Goal: Information Seeking & Learning: Learn about a topic

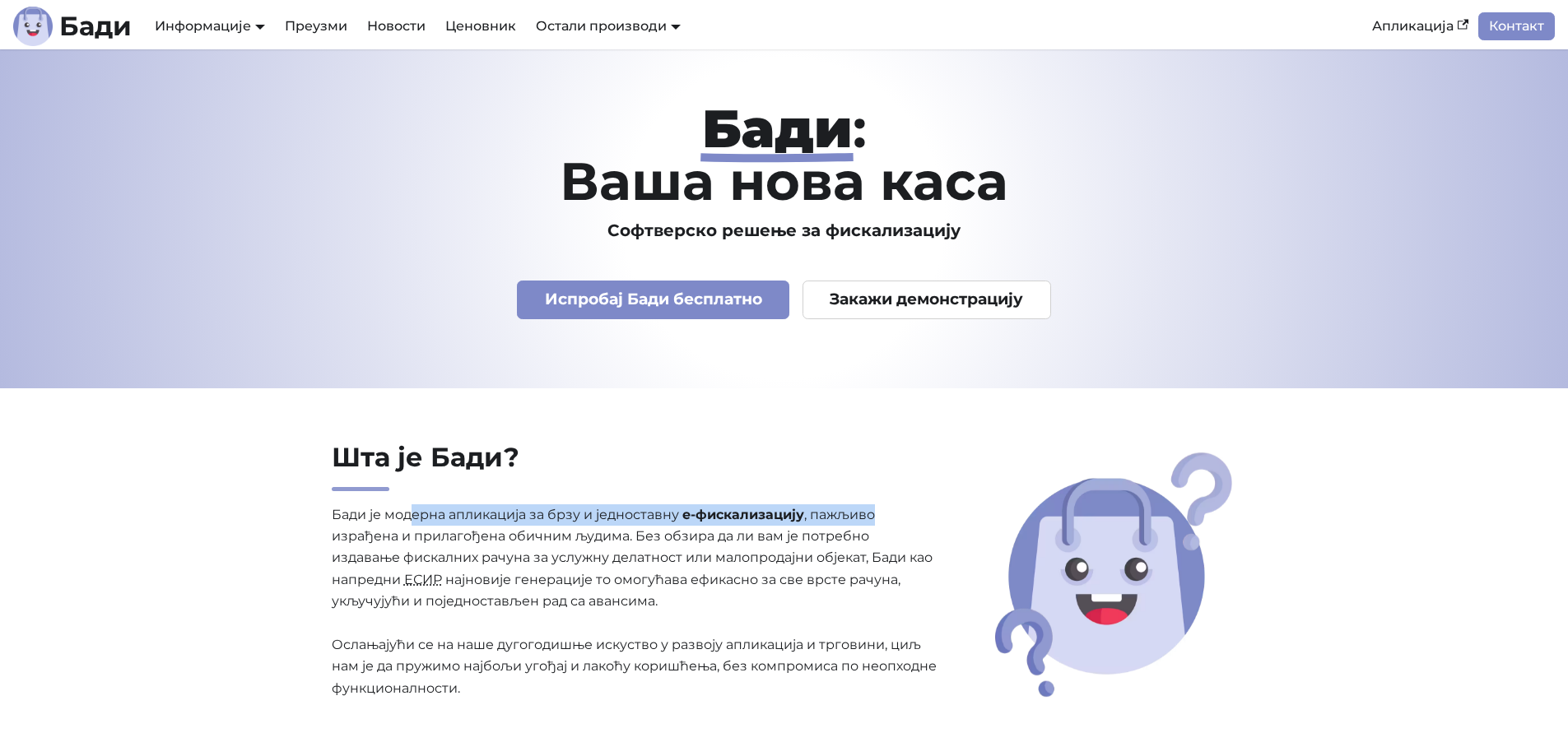
drag, startPoint x: 412, startPoint y: 518, endPoint x: 883, endPoint y: 517, distance: 471.0
click at [883, 517] on p "[PERSON_NAME] је модерна апликација за брзу и једноставну е-фискализацију , паж…" at bounding box center [635, 602] width 608 height 196
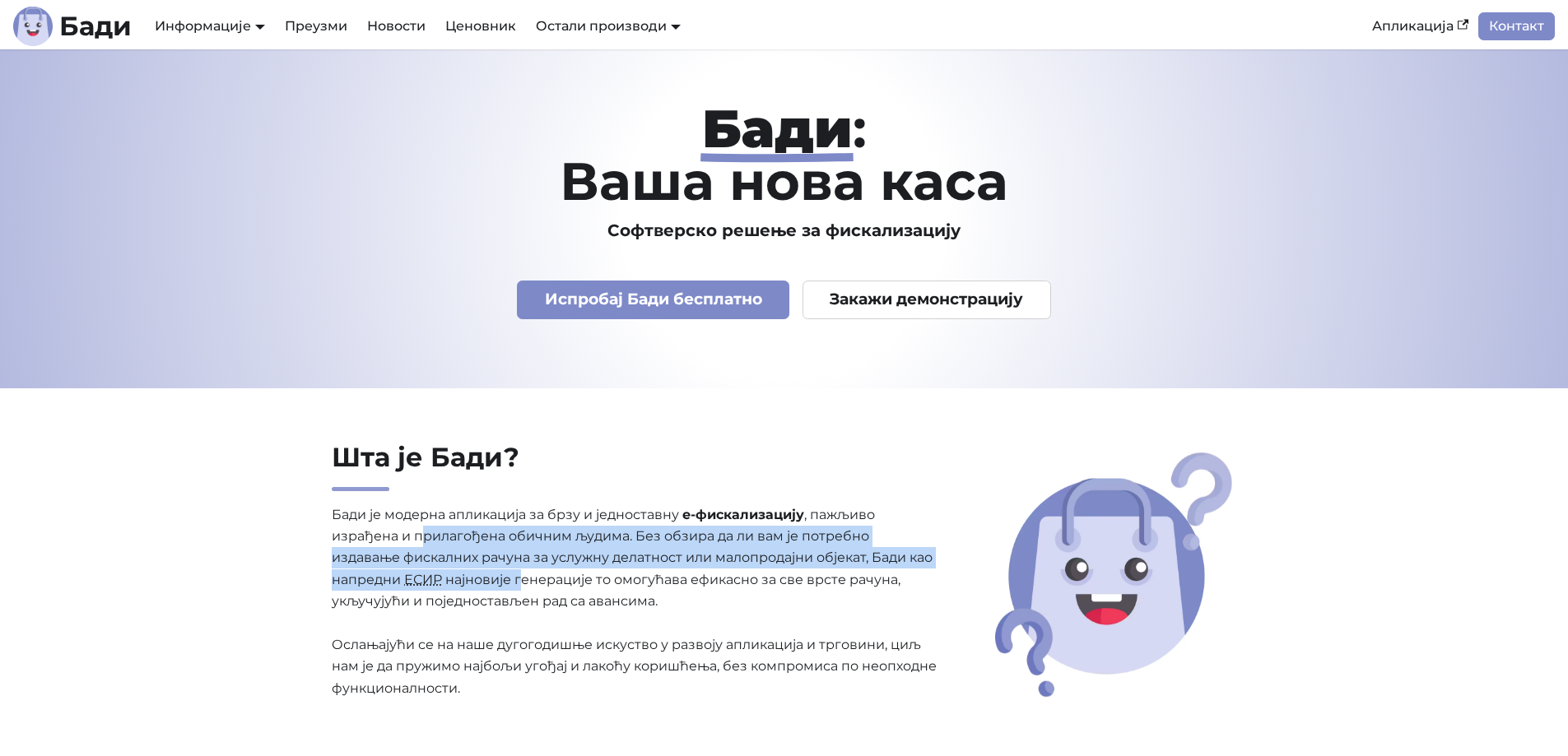
drag, startPoint x: 426, startPoint y: 545, endPoint x: 523, endPoint y: 576, distance: 101.8
click at [523, 576] on p "[PERSON_NAME] је модерна апликација за брзу и једноставну е-фискализацију , паж…" at bounding box center [635, 602] width 608 height 196
click at [523, 576] on p "Бади је модерна апликација за брзу и једноставну е-фискализацију , пажљиво изра…" at bounding box center [635, 602] width 608 height 196
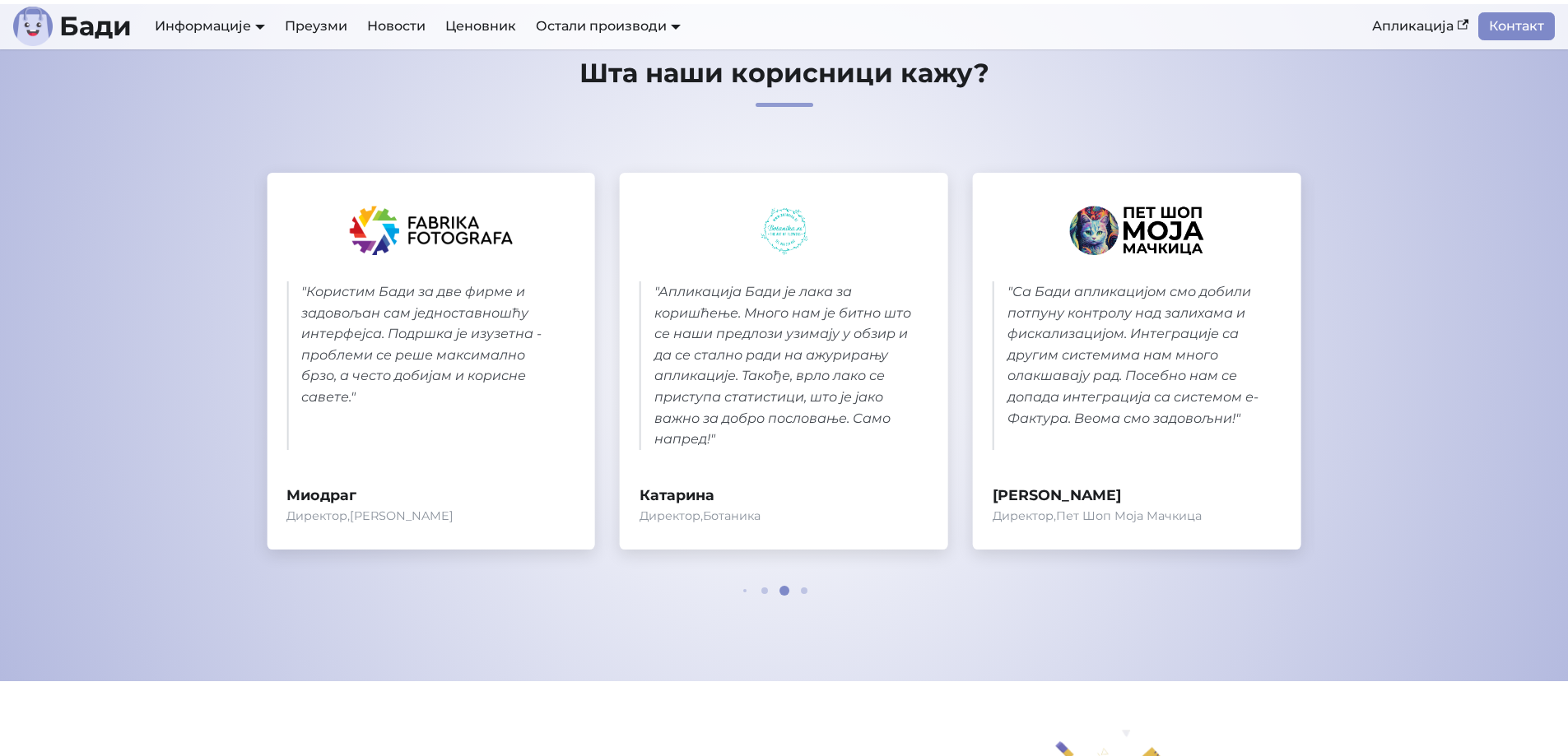
scroll to position [5625, 0]
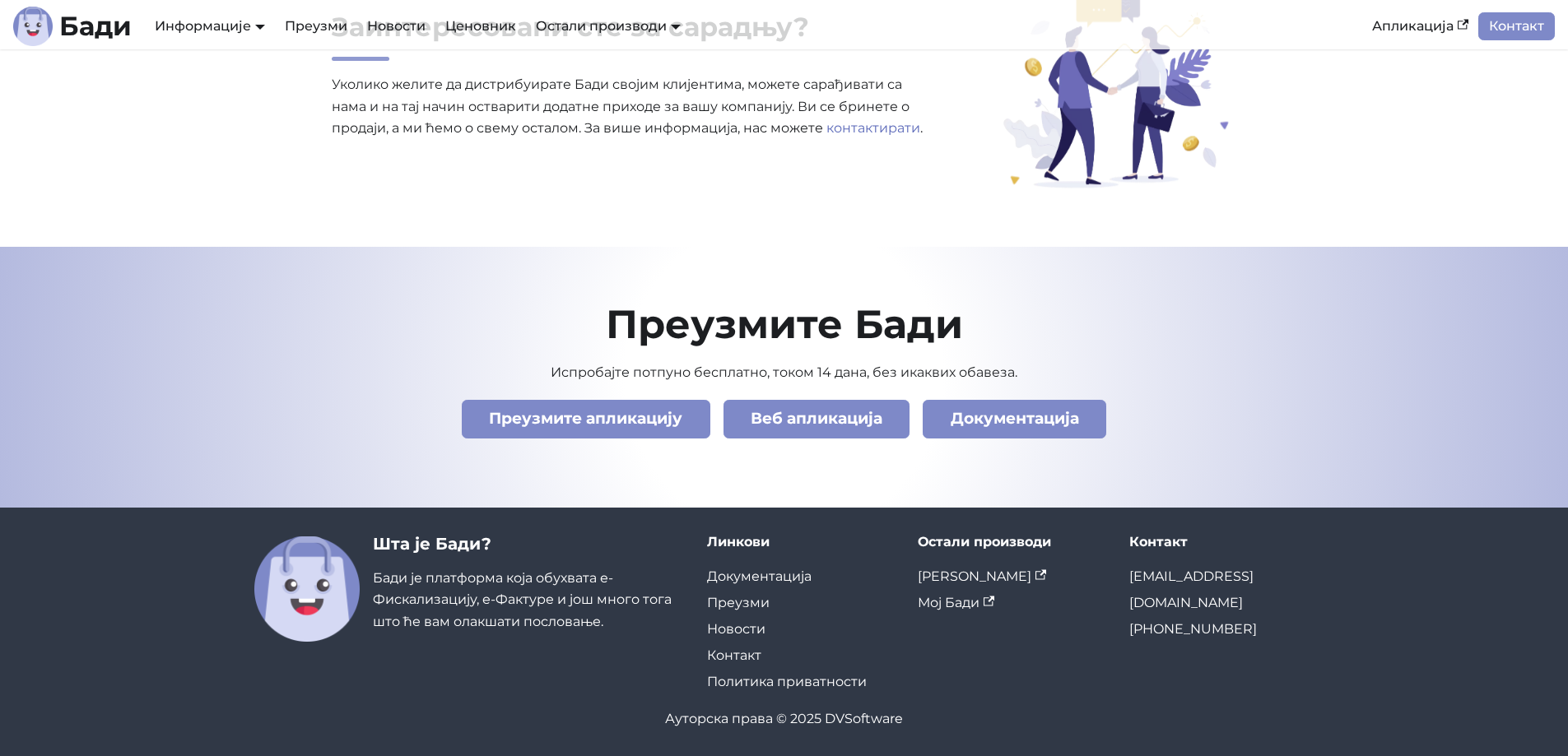
drag, startPoint x: 825, startPoint y: 460, endPoint x: 803, endPoint y: 731, distance: 271.9
drag, startPoint x: 897, startPoint y: 721, endPoint x: 854, endPoint y: 722, distance: 43.0
click at [854, 722] on div "Ауторска права © 2025 DVSoftware" at bounding box center [785, 719] width 1061 height 22
click at [845, 722] on div "Ауторска права © 2025 DVSoftware" at bounding box center [785, 719] width 1061 height 22
click at [843, 722] on div "Ауторска права © 2025 DVSoftware" at bounding box center [785, 719] width 1061 height 22
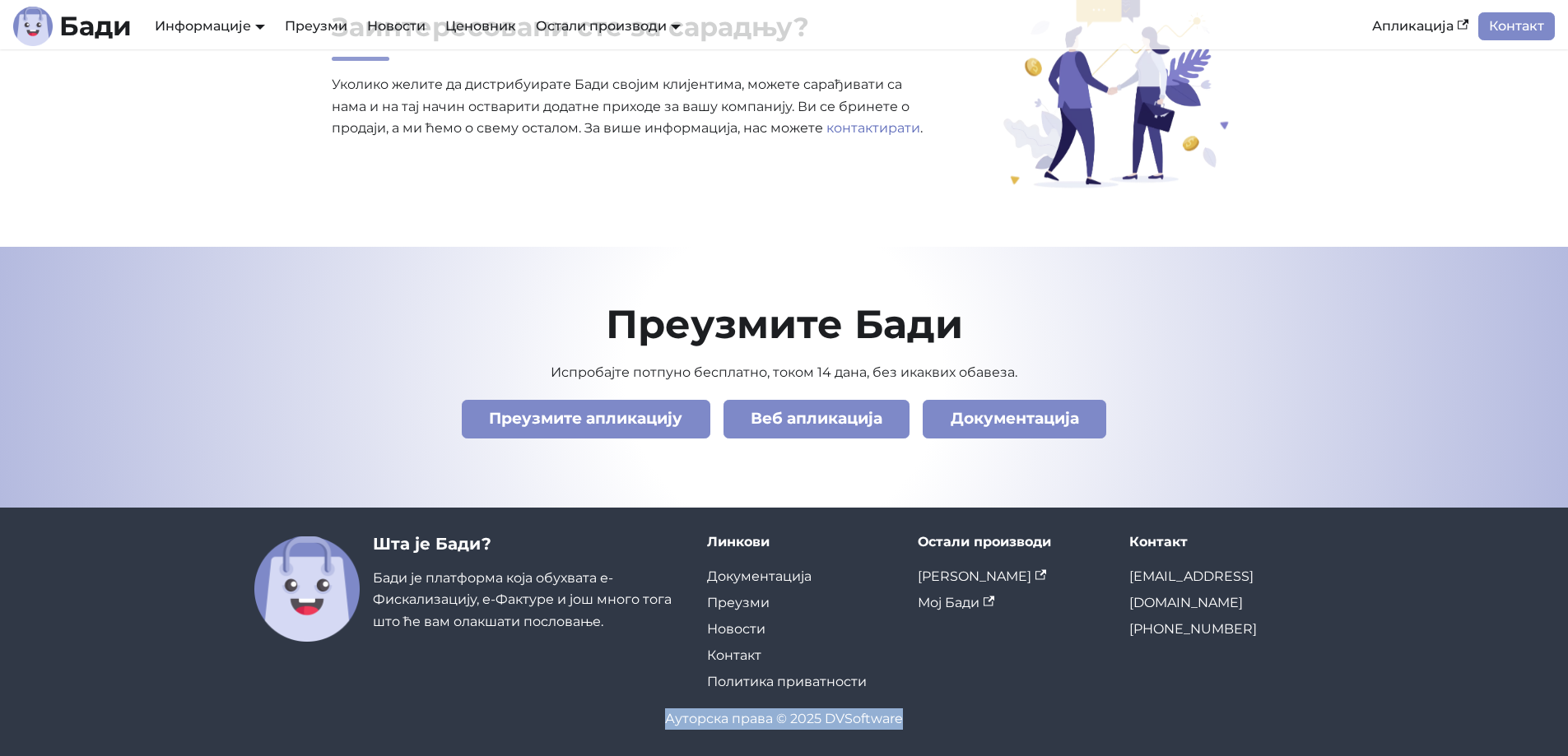
click at [844, 722] on div "Ауторска права © 2025 DVSoftware" at bounding box center [785, 719] width 1061 height 22
click at [884, 717] on div "Ауторска права © 2025 DVSoftware" at bounding box center [785, 719] width 1061 height 22
click at [859, 719] on div "Ауторска права © 2025 DVSoftware" at bounding box center [785, 719] width 1061 height 22
copy div "DVSoftware"
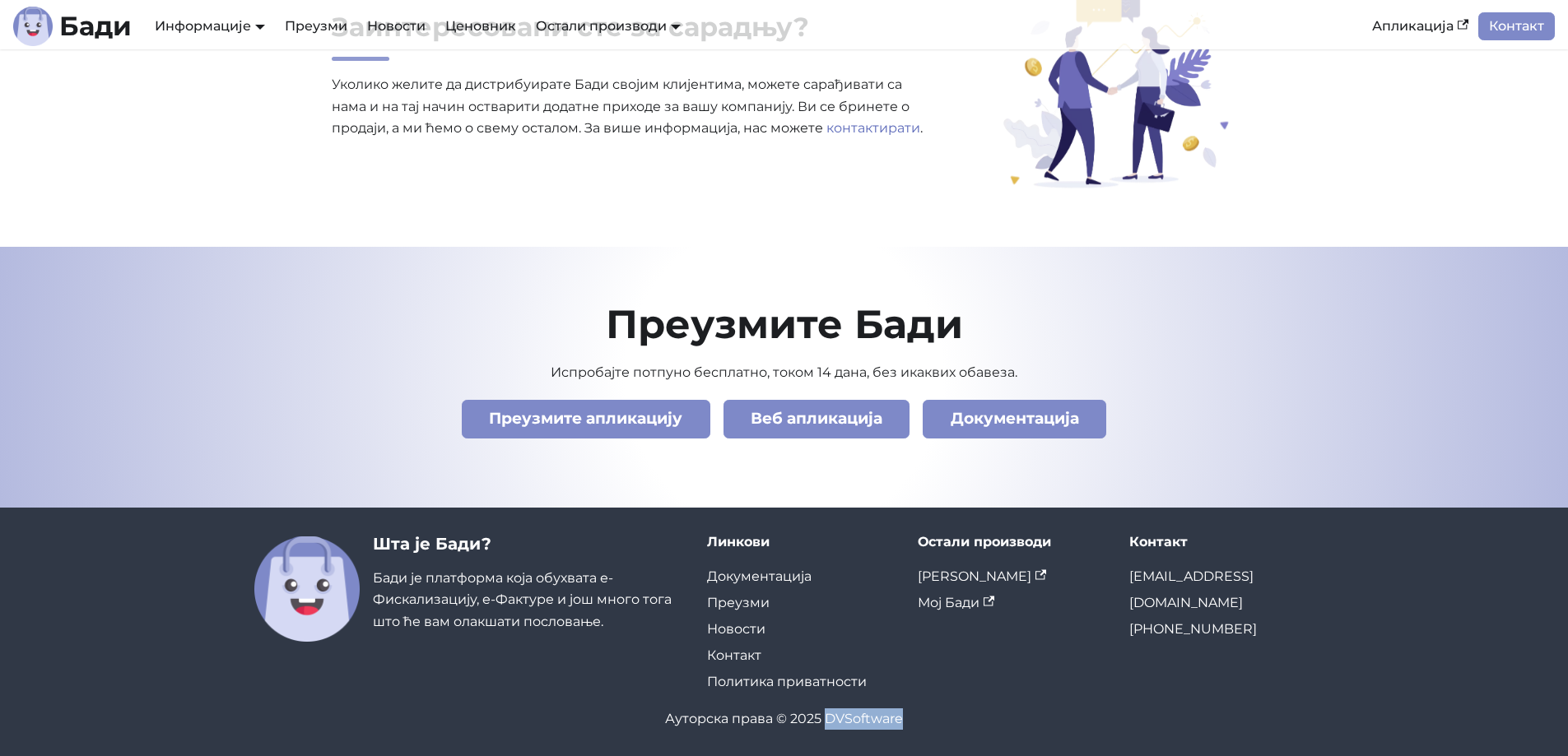
click at [941, 702] on div "Шта је Бади? Бади је платформа која обухвата е-Фискализацију, е-Фактуре и још м…" at bounding box center [784, 632] width 1086 height 196
click at [847, 417] on link "Веб апликација" at bounding box center [817, 419] width 187 height 39
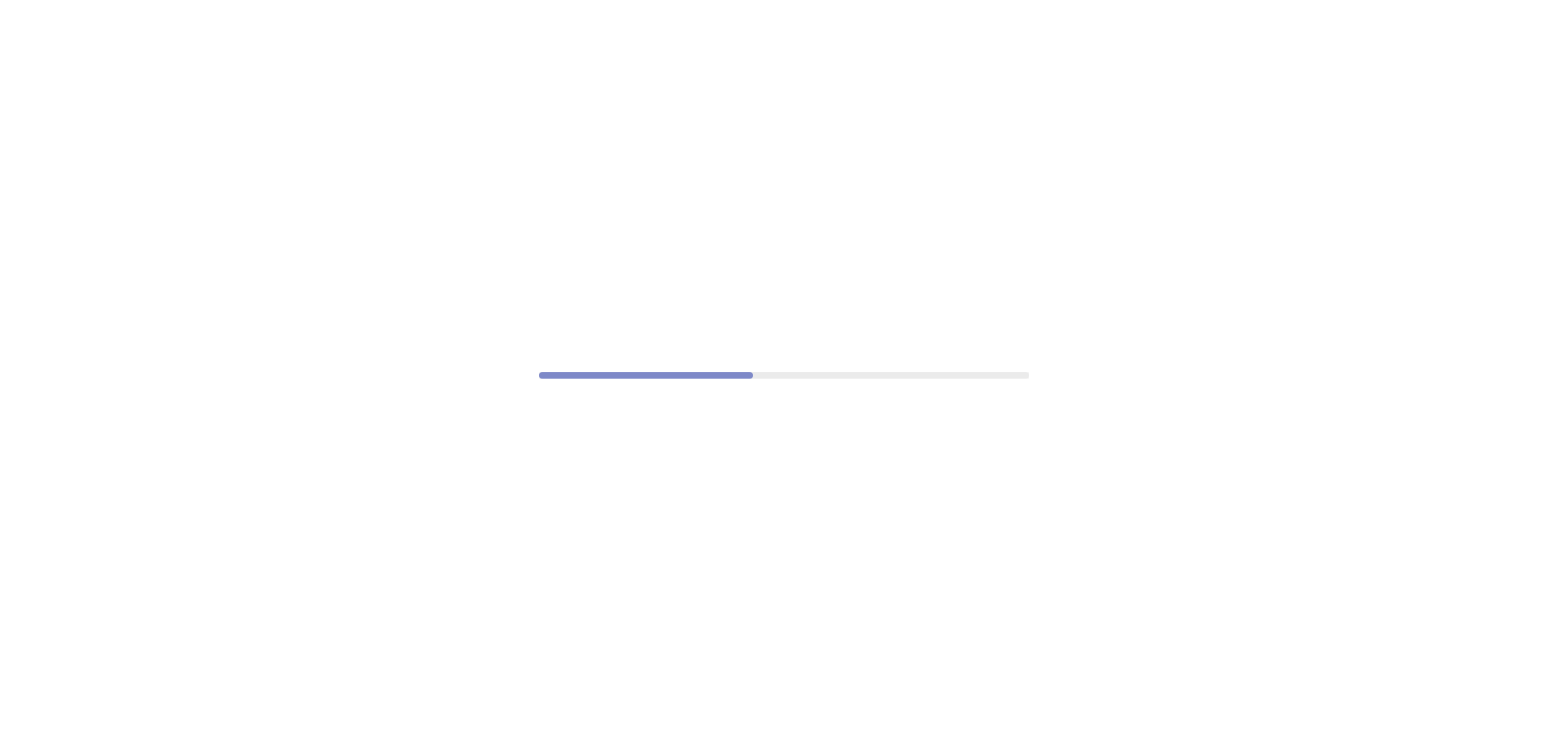
click at [698, 298] on div at bounding box center [784, 375] width 1568 height 750
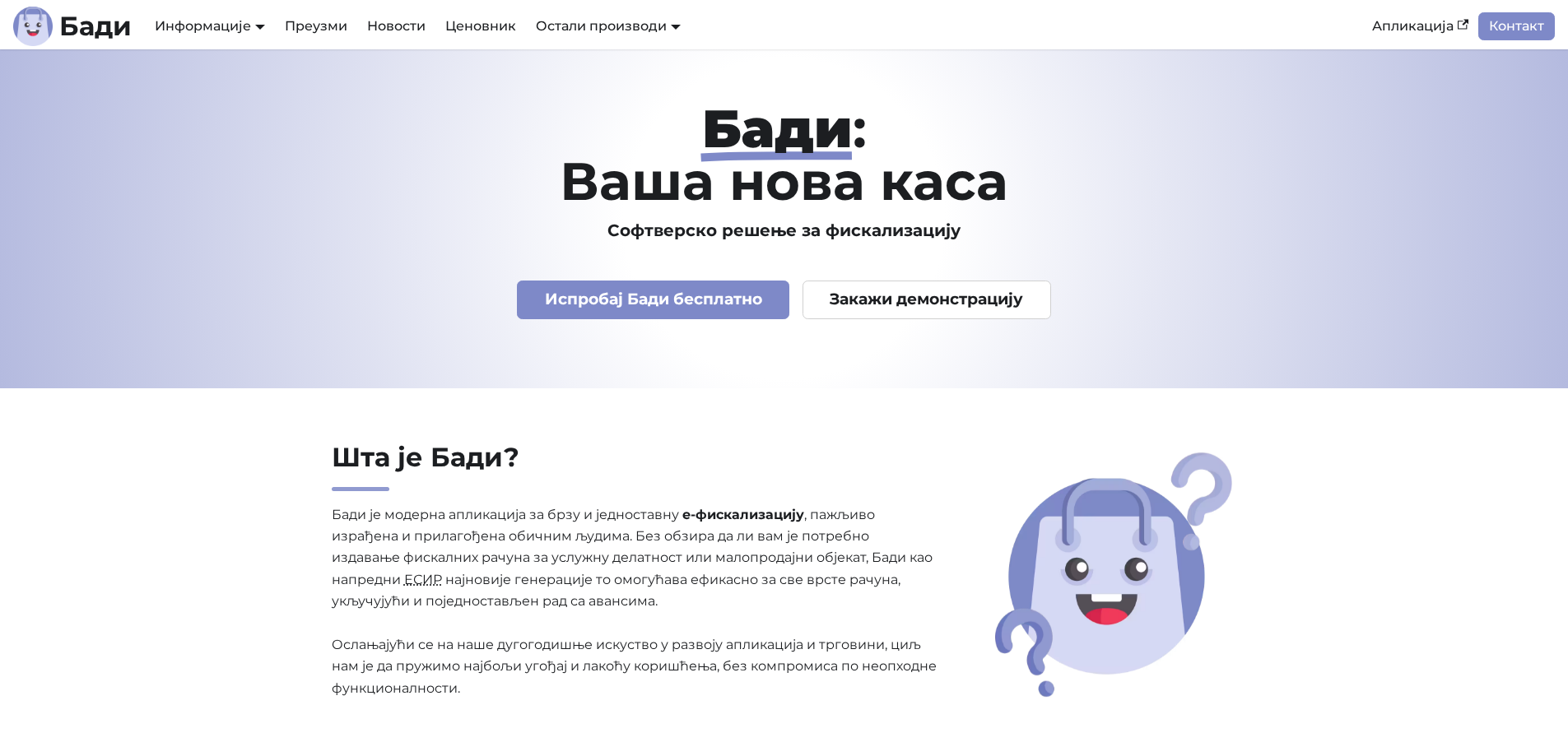
scroll to position [5625, 0]
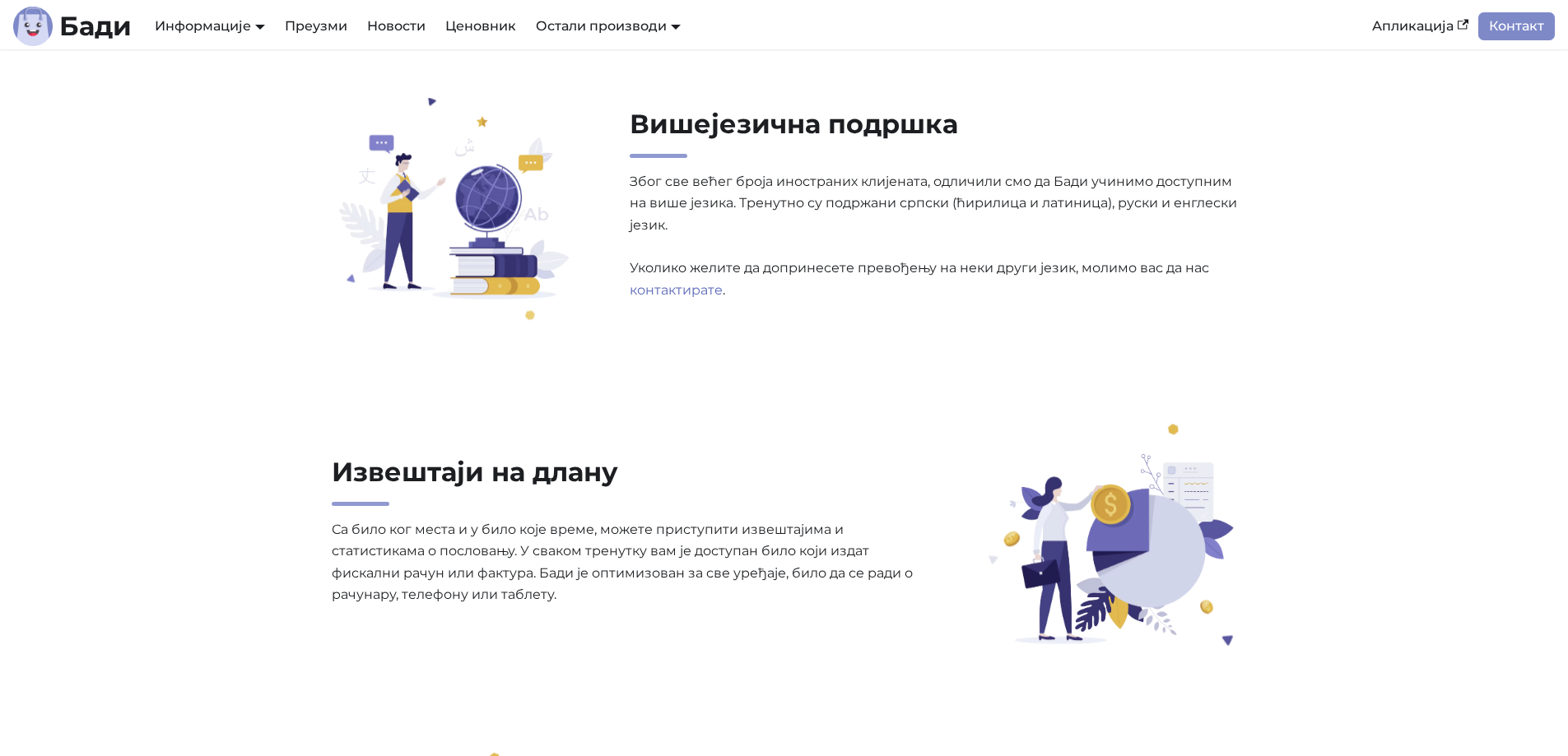
drag, startPoint x: 635, startPoint y: 197, endPoint x: 526, endPoint y: -6, distance: 230.4
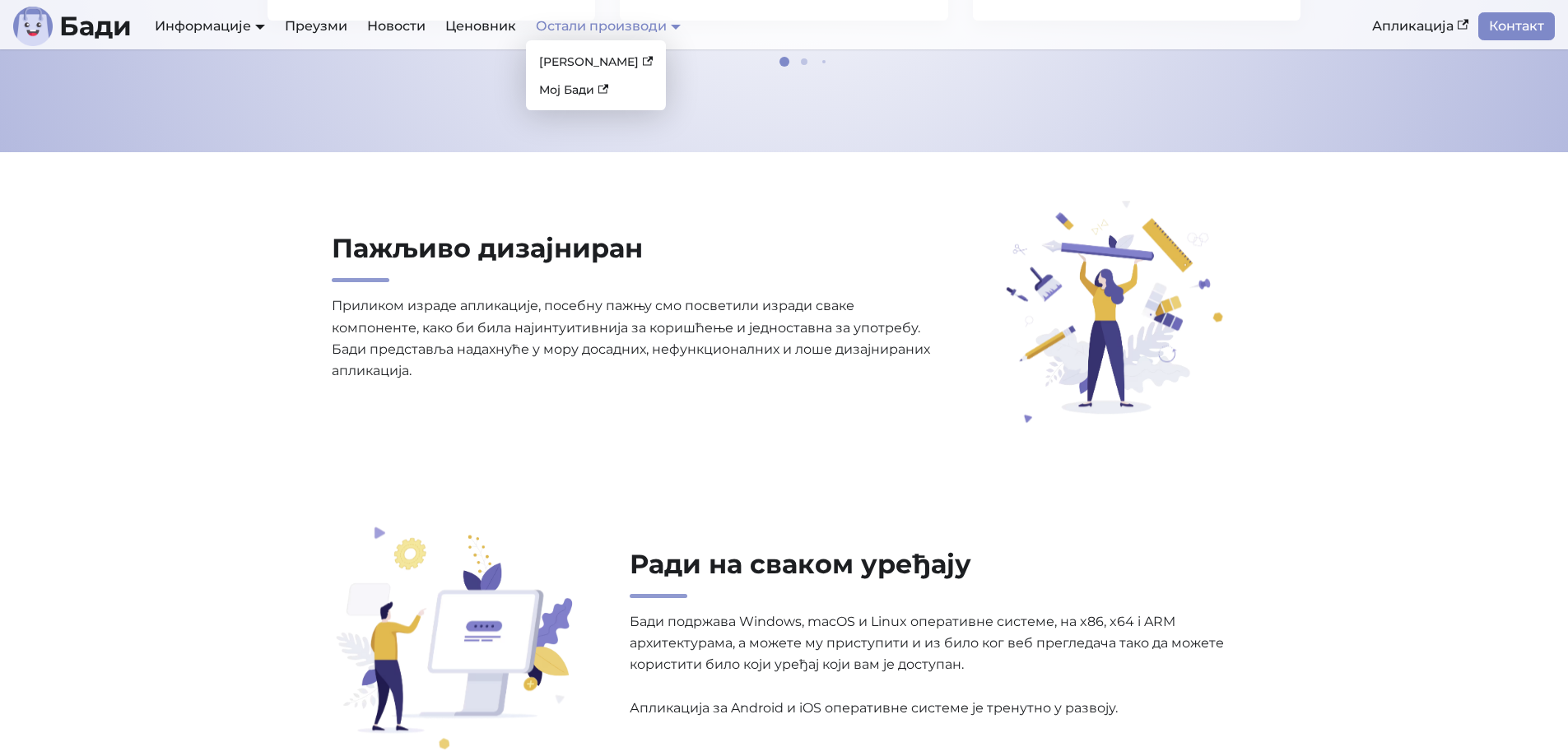
scroll to position [536, 0]
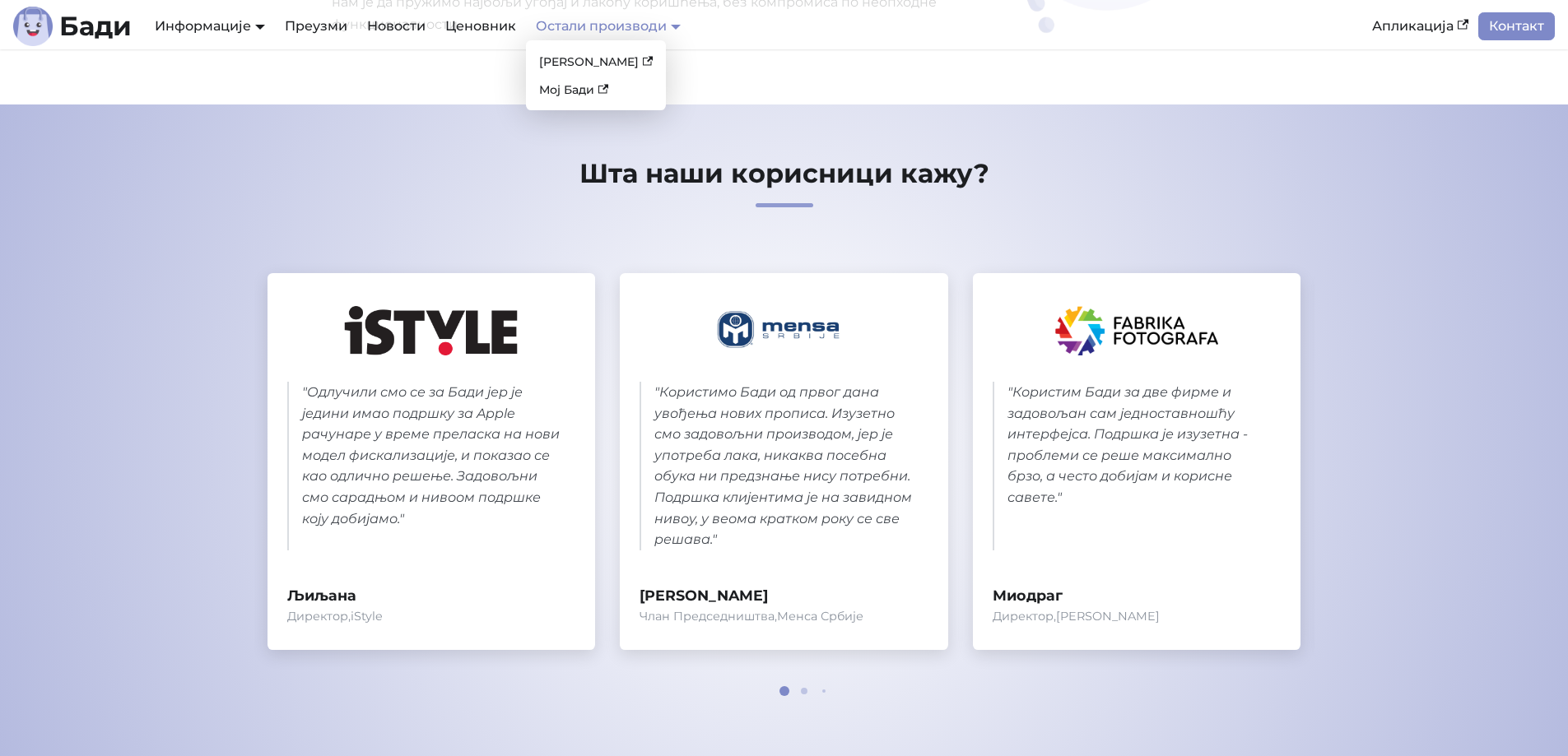
drag, startPoint x: 799, startPoint y: 236, endPoint x: 676, endPoint y: 21, distance: 247.7
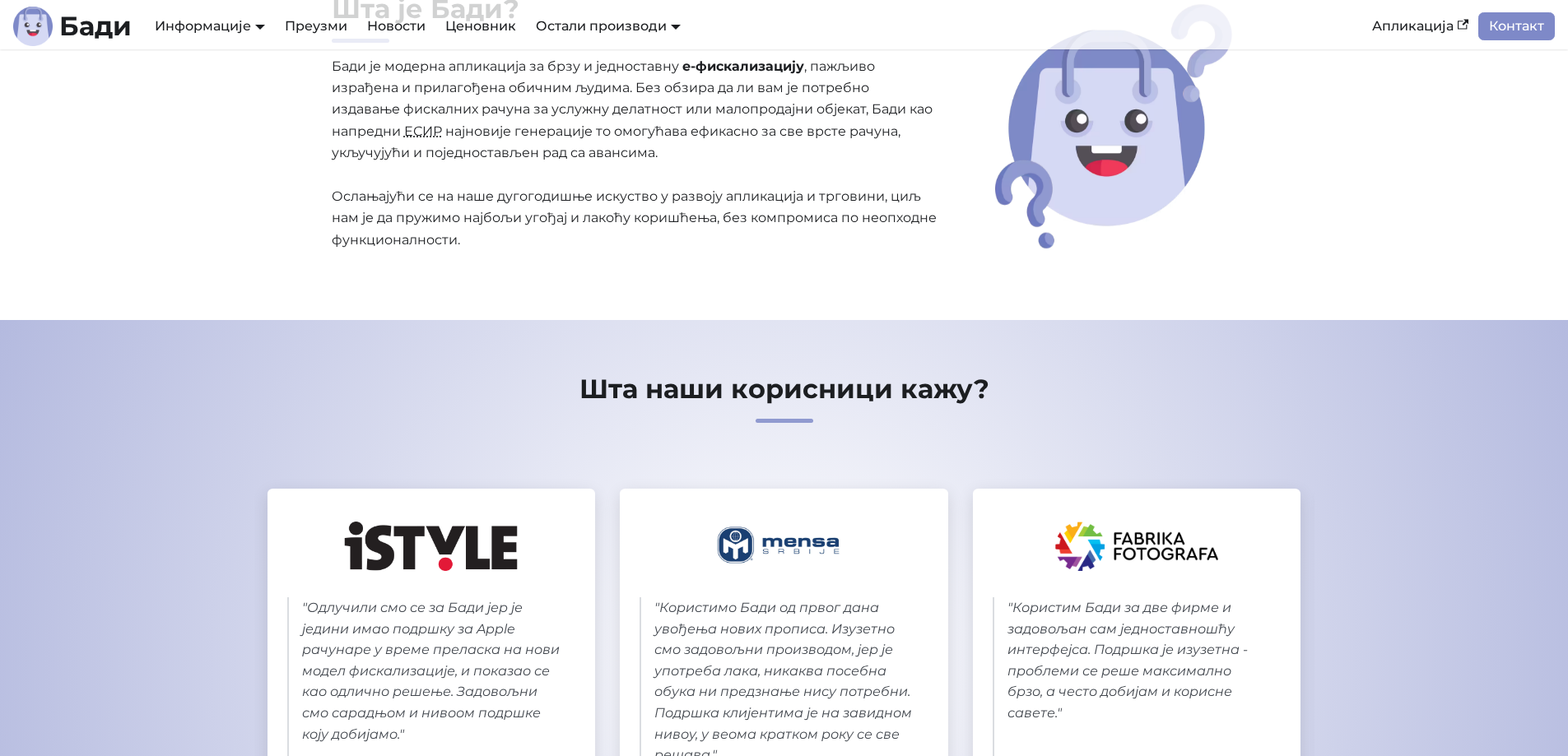
scroll to position [0, 0]
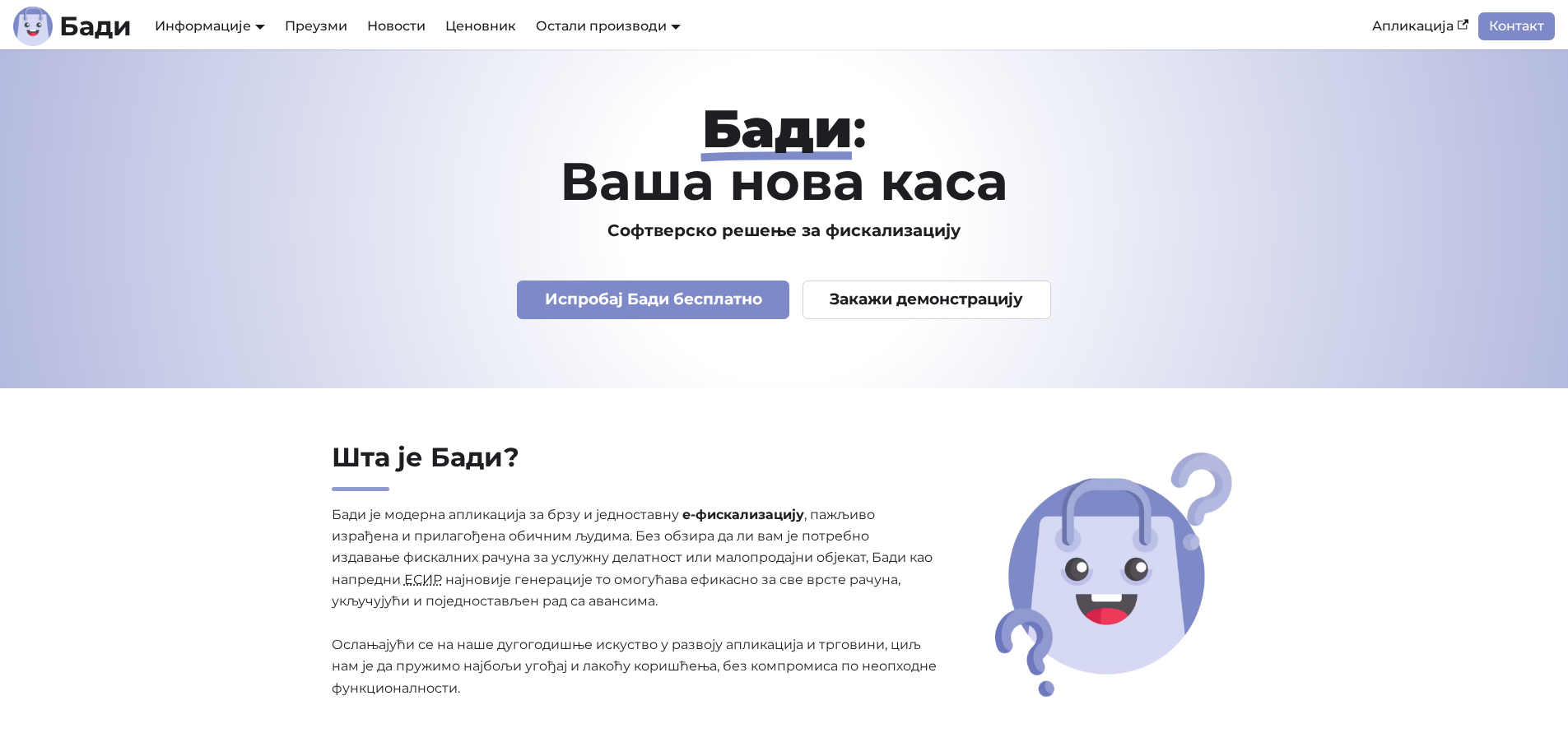
drag, startPoint x: 755, startPoint y: 158, endPoint x: 620, endPoint y: -65, distance: 260.7
click at [530, 32] on div "Остали производи Бади ЛПФР Мој Бади" at bounding box center [608, 26] width 164 height 28
click at [495, 26] on link "Ценовник" at bounding box center [481, 26] width 91 height 28
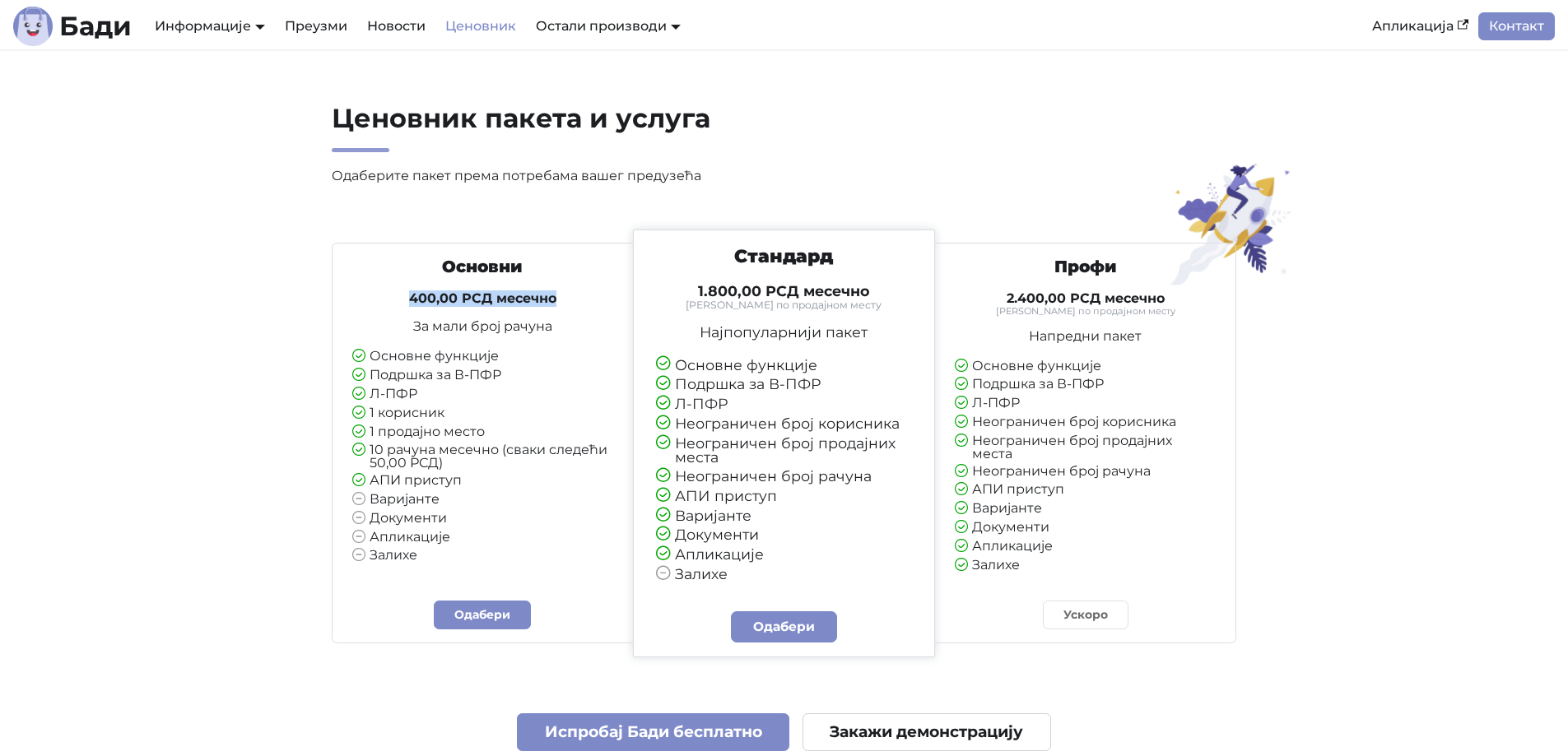
drag, startPoint x: 410, startPoint y: 295, endPoint x: 567, endPoint y: 298, distance: 157.0
click at [567, 298] on h4 "400,00 РСД месечно" at bounding box center [483, 298] width 261 height 17
drag, startPoint x: 412, startPoint y: 326, endPoint x: 540, endPoint y: 335, distance: 128.3
click at [524, 331] on p "За мали број рачуна" at bounding box center [483, 326] width 261 height 13
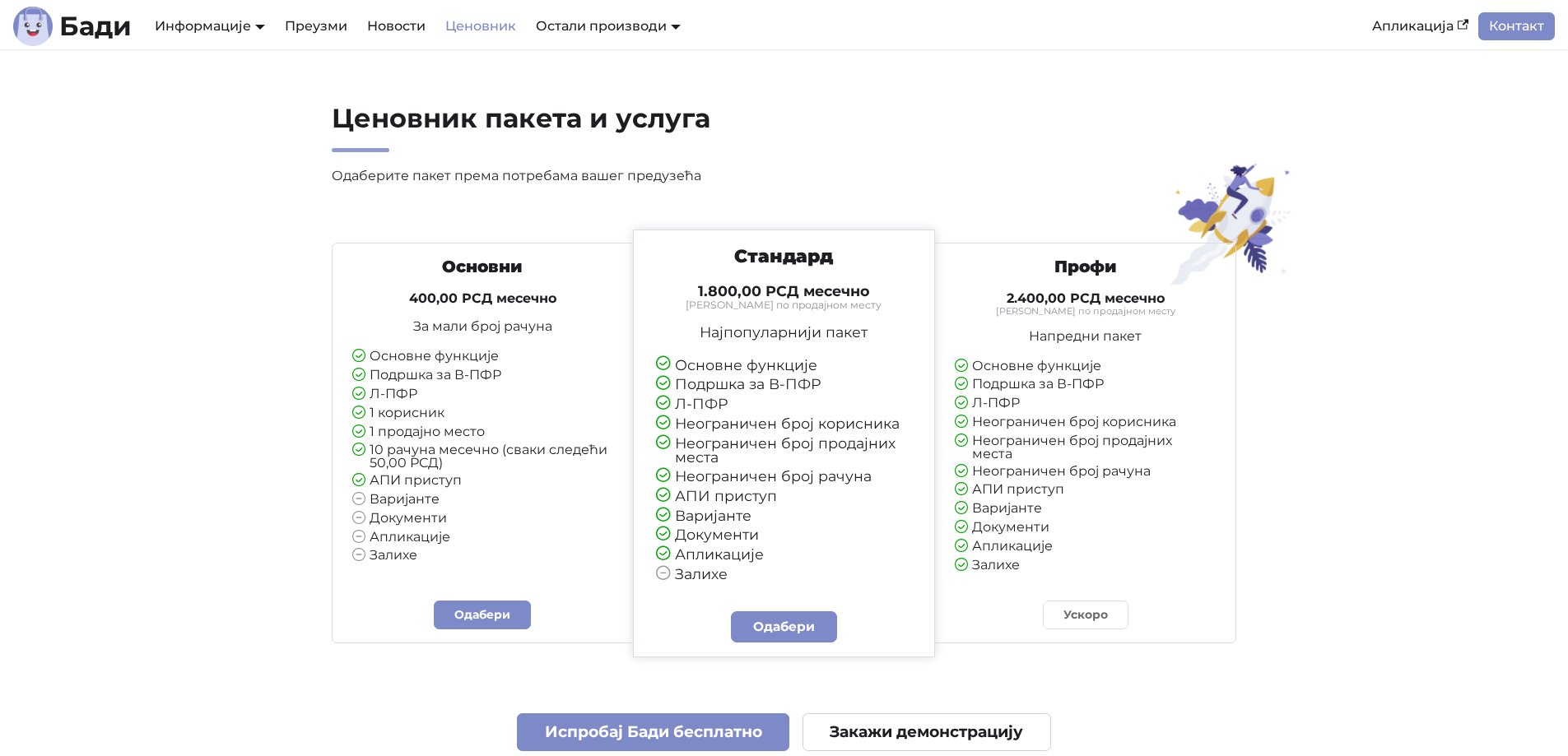
click at [540, 335] on div "Основни 400,00 РСД месечно За мали број рачуна Основне функције Подршка за В-ПФ…" at bounding box center [483, 410] width 288 height 307
drag, startPoint x: 697, startPoint y: 303, endPoint x: 870, endPoint y: 305, distance: 173.0
click at [869, 304] on small "[PERSON_NAME] по продајном месту" at bounding box center [784, 305] width 257 height 10
click at [870, 305] on small "[PERSON_NAME] по продајном месту" at bounding box center [784, 305] width 257 height 10
drag, startPoint x: 1003, startPoint y: 649, endPoint x: 984, endPoint y: 324, distance: 325.6
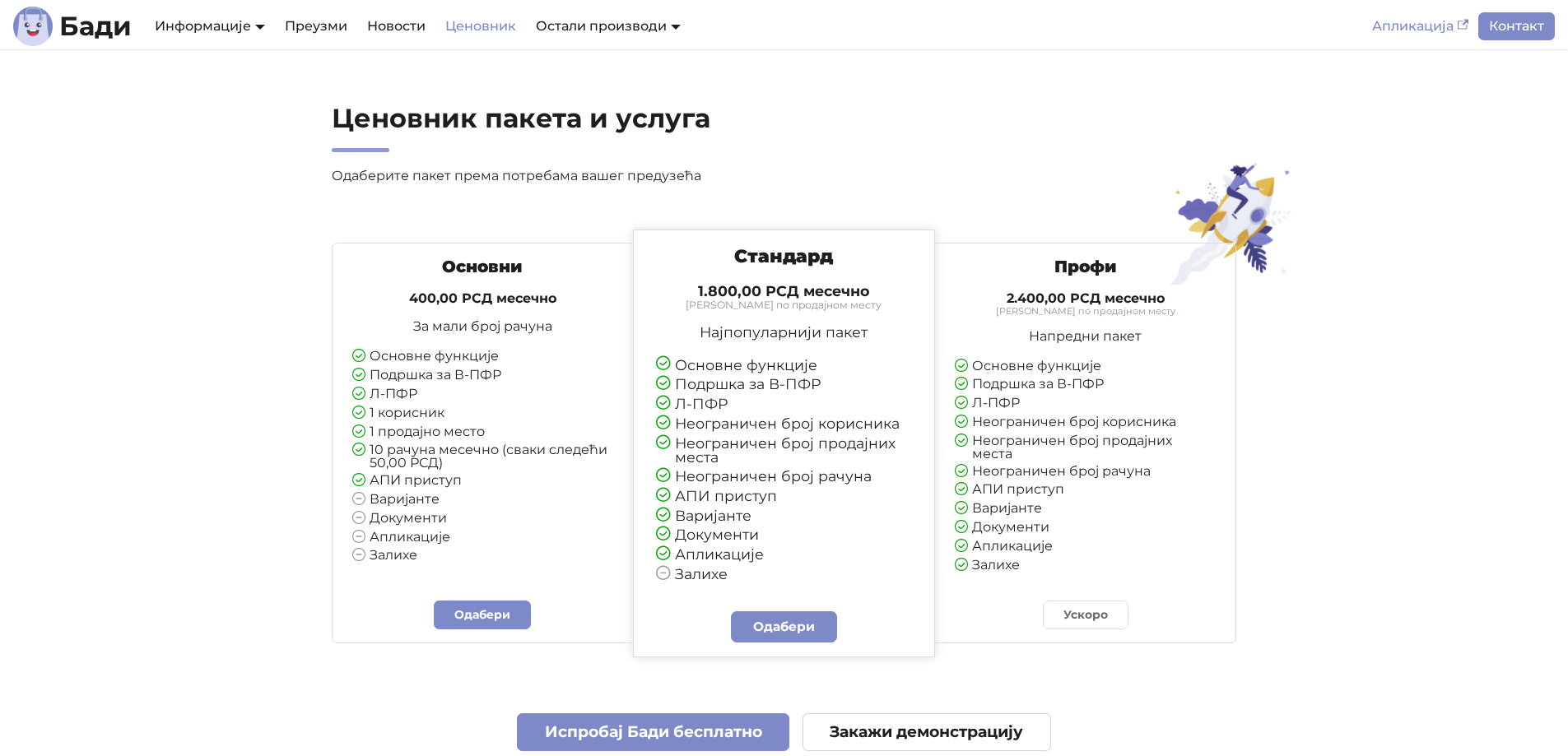
click at [1421, 32] on link "Апликација" at bounding box center [1420, 26] width 116 height 28
click at [568, 59] on link "[PERSON_NAME]" at bounding box center [595, 63] width 126 height 26
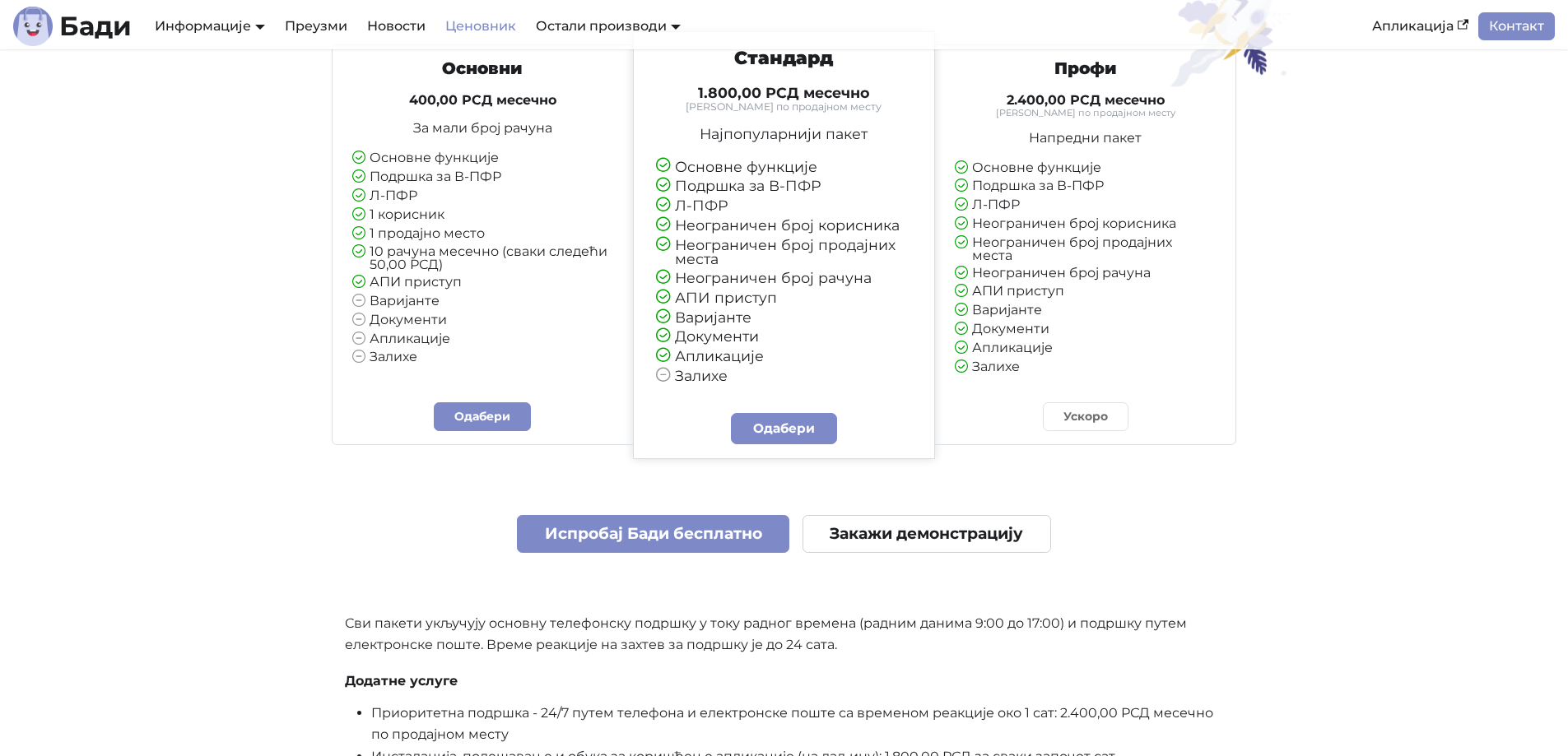
scroll to position [1020, 0]
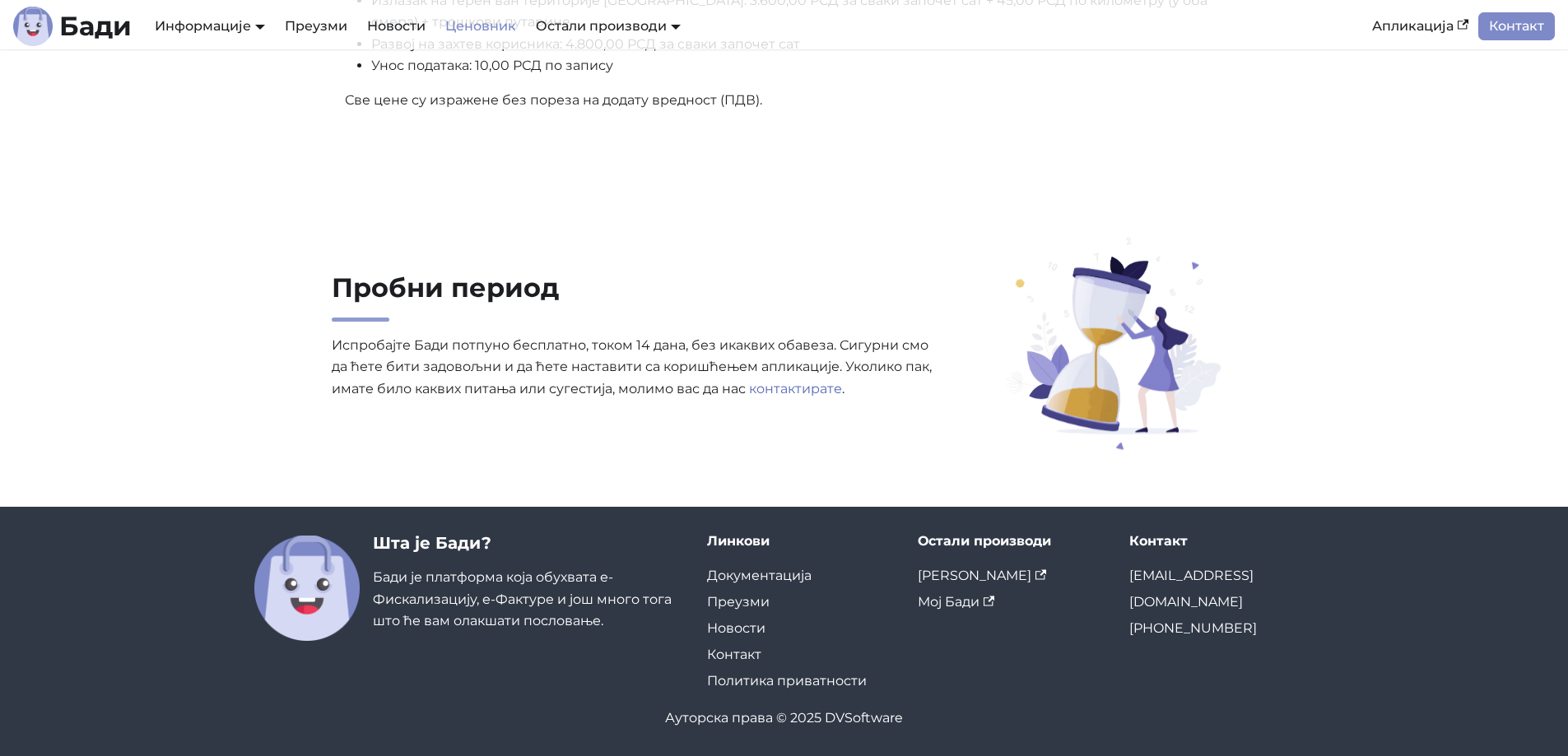
drag, startPoint x: 956, startPoint y: 121, endPoint x: 915, endPoint y: 582, distance: 462.8
drag, startPoint x: 870, startPoint y: 714, endPoint x: 829, endPoint y: 717, distance: 41.1
click at [829, 717] on div "Ауторска права © 2025 DVSoftware" at bounding box center [785, 718] width 1061 height 22
copy div "DVSoftware"
